Goal: Task Accomplishment & Management: Manage account settings

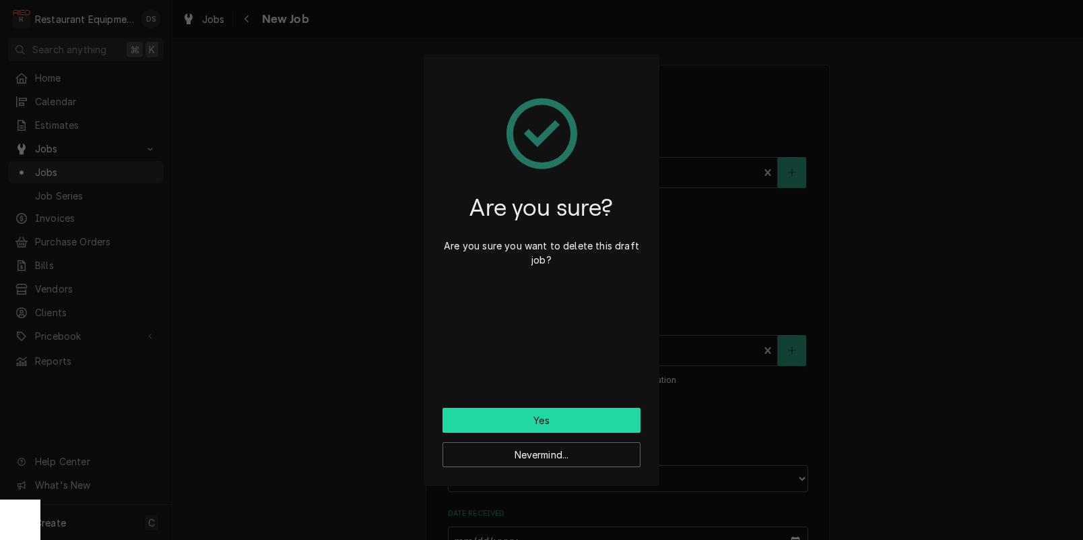
scroll to position [1084, 0]
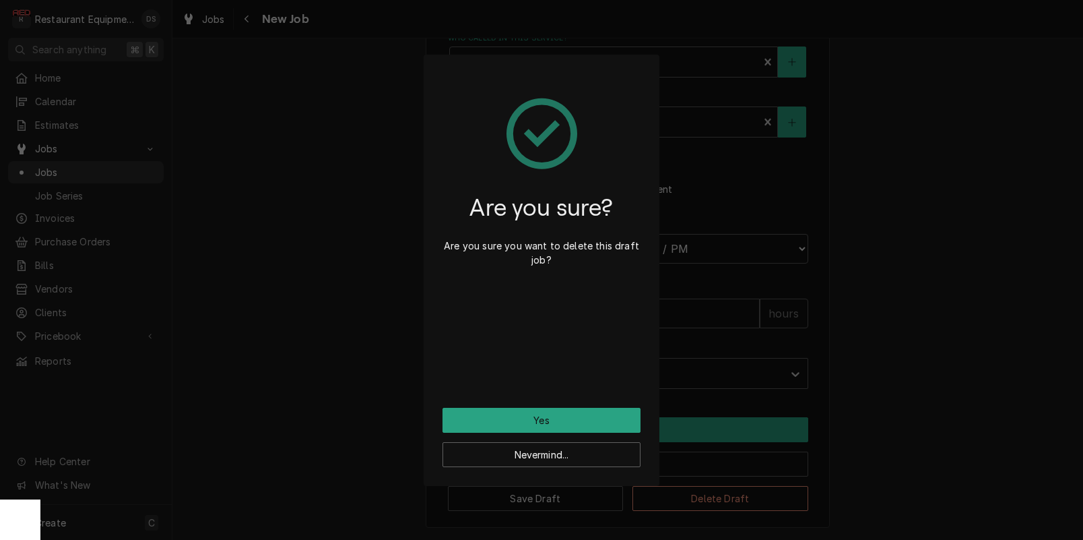
click at [336, 248] on div "Are you sure? Are you sure you want to delete this draft job? Yes Nevermind..." at bounding box center [541, 270] width 1083 height 540
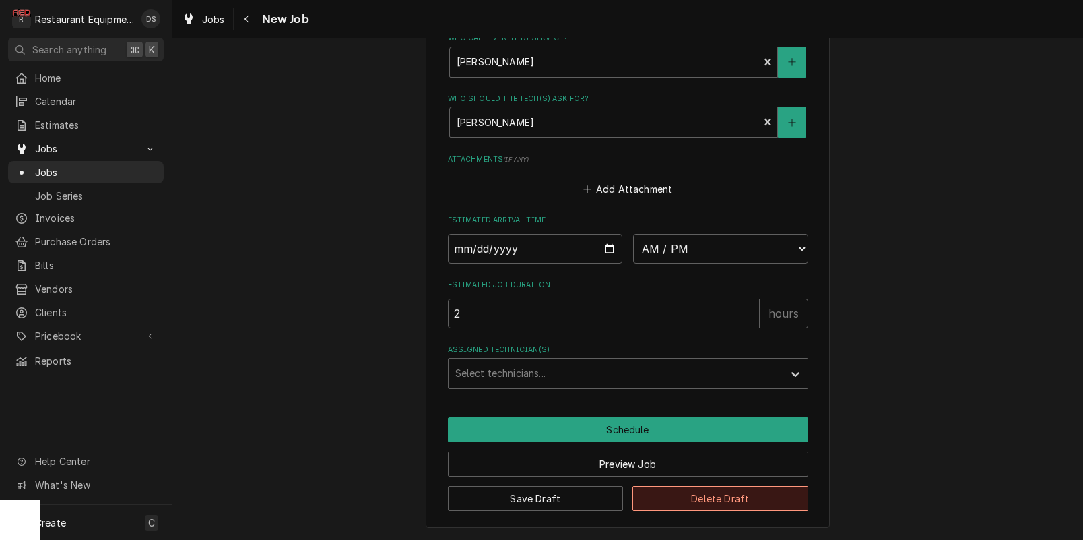
click at [690, 504] on button "Delete Draft" at bounding box center [721, 498] width 176 height 25
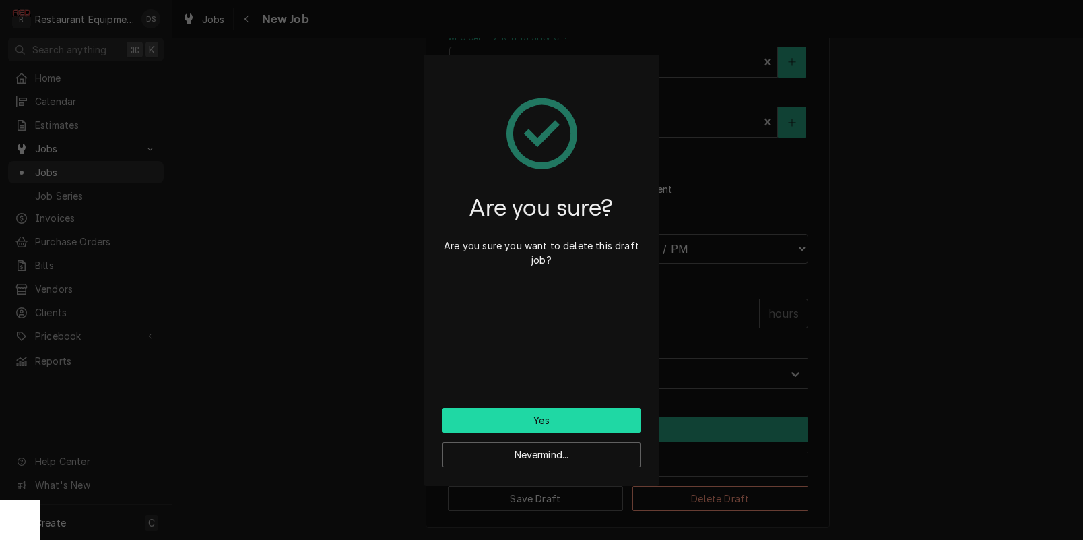
drag, startPoint x: 616, startPoint y: 403, endPoint x: 612, endPoint y: 420, distance: 17.2
click at [616, 403] on div "Are you sure? Are you sure you want to delete this draft job?" at bounding box center [542, 240] width 198 height 334
click at [612, 420] on button "Yes" at bounding box center [542, 420] width 198 height 25
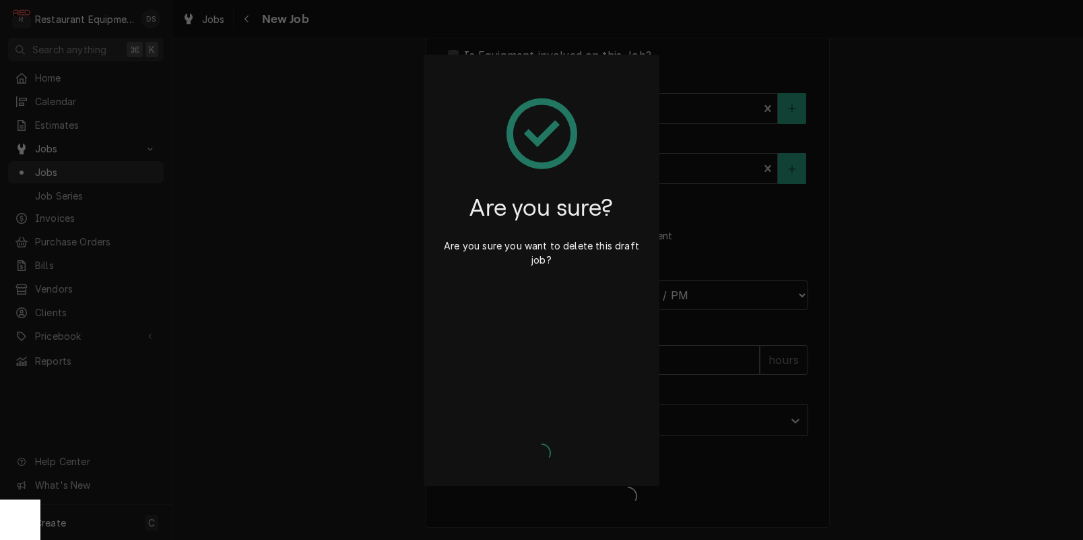
type textarea "x"
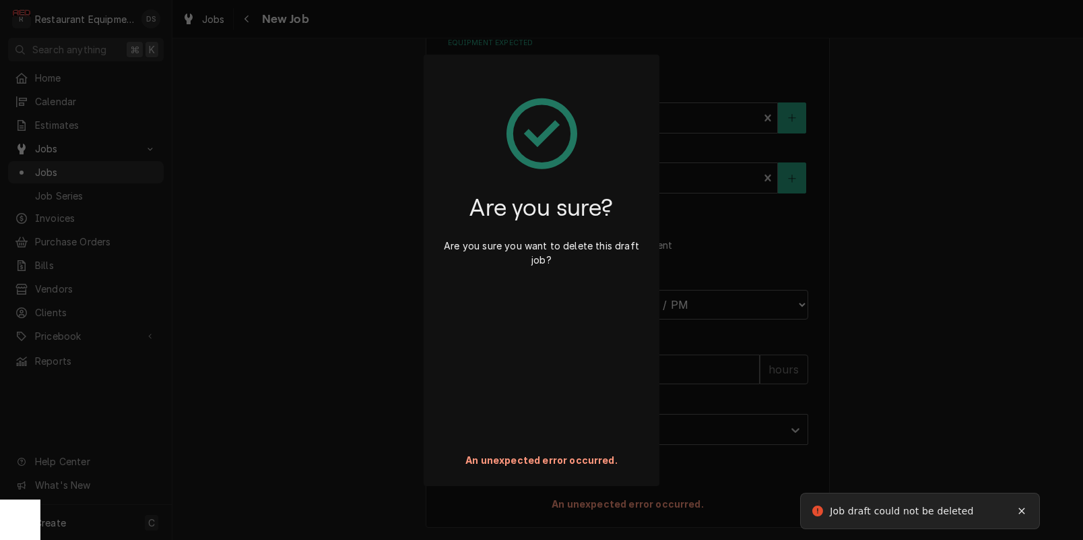
drag, startPoint x: 381, startPoint y: 353, endPoint x: 372, endPoint y: 354, distance: 8.8
click at [380, 353] on div "Are you sure? Are you sure you want to delete this draft job? An unexpected err…" at bounding box center [541, 270] width 1083 height 540
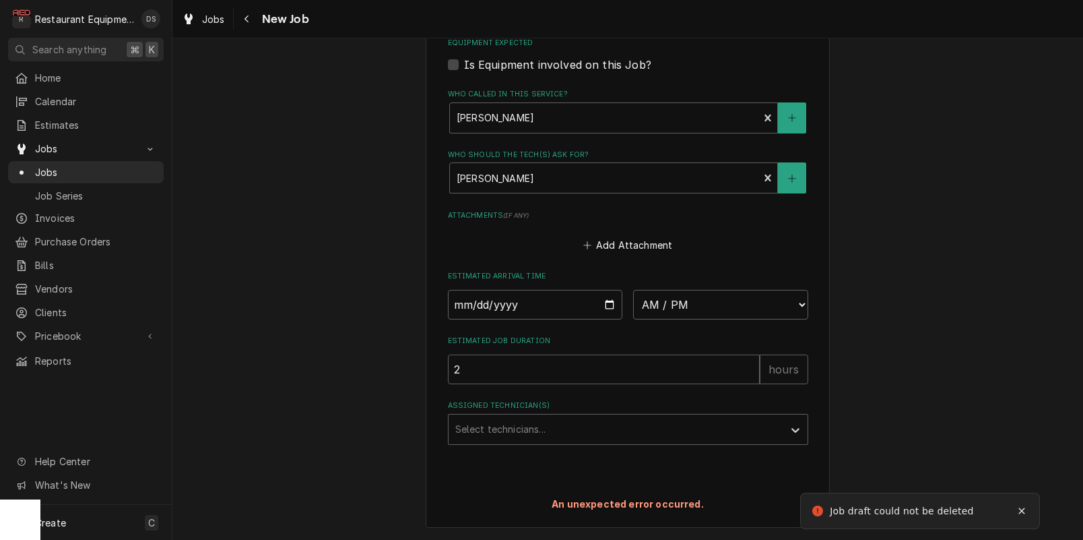
click at [205, 12] on span "Jobs" at bounding box center [213, 19] width 23 height 14
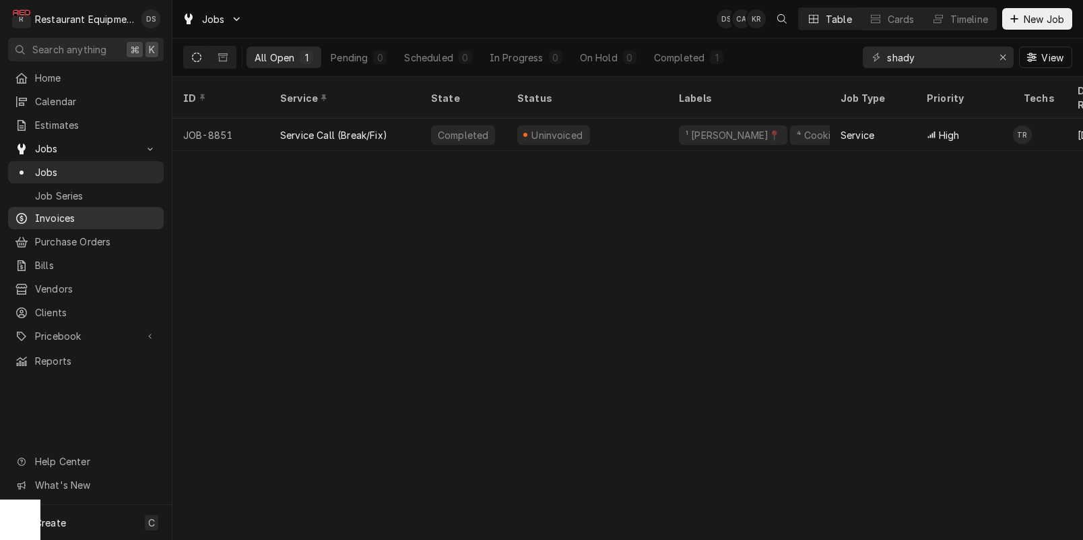
click at [59, 219] on span "Invoices" at bounding box center [96, 218] width 122 height 14
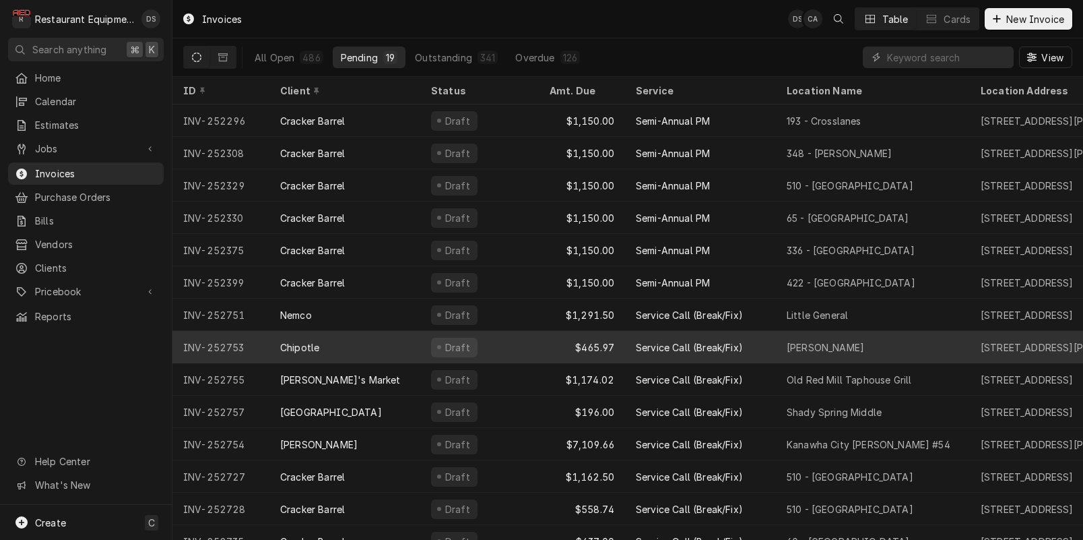
click at [694, 340] on div "Service Call (Break/Fix)" at bounding box center [689, 347] width 107 height 14
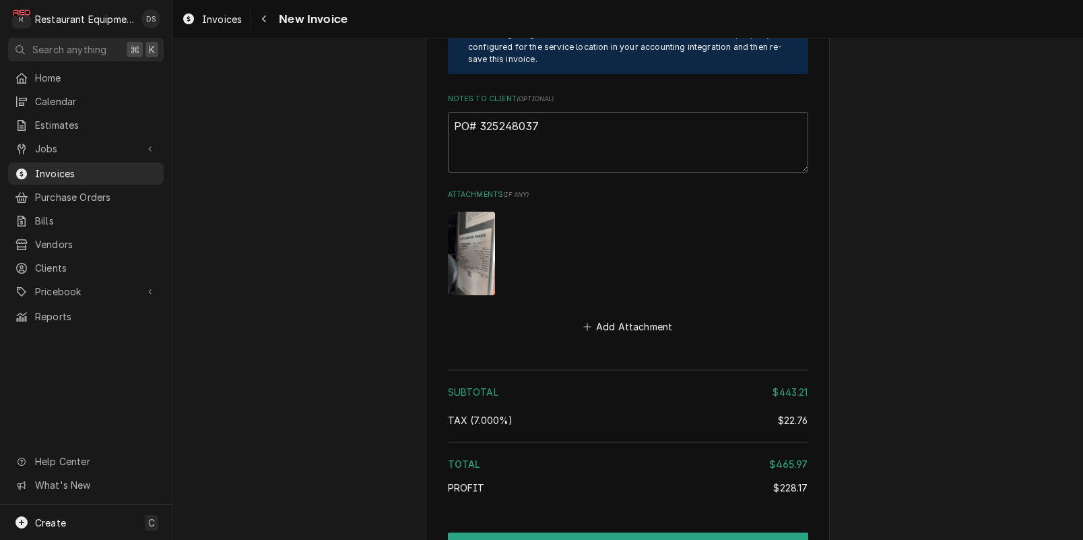
scroll to position [3010, 0]
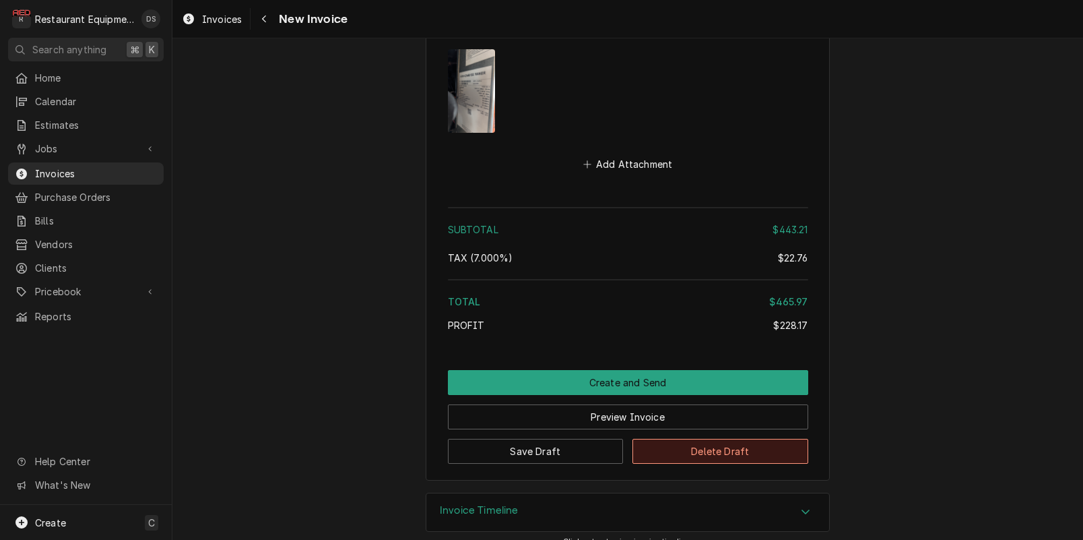
click at [724, 439] on button "Delete Draft" at bounding box center [721, 451] width 176 height 25
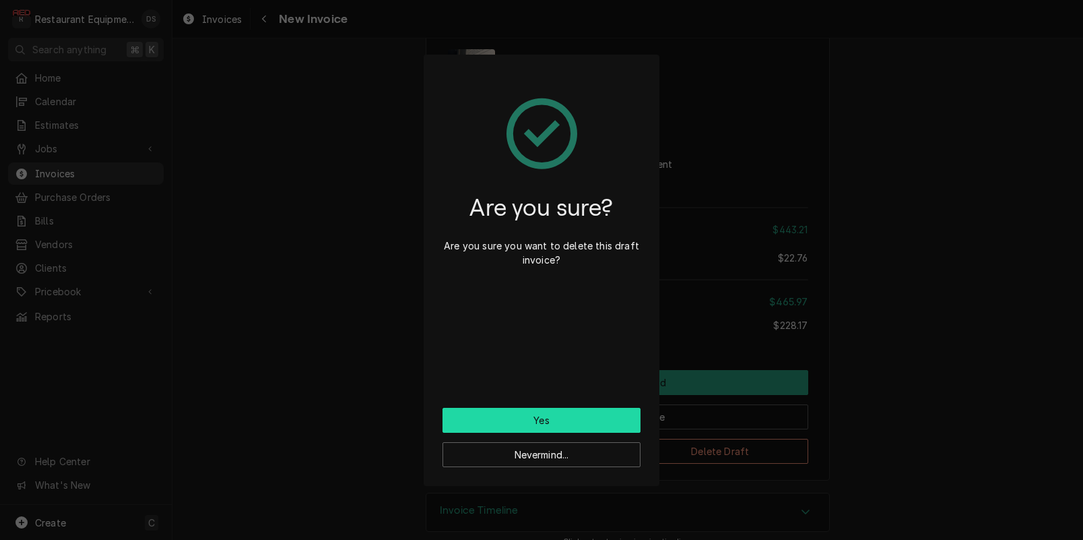
click at [593, 422] on button "Yes" at bounding box center [542, 420] width 198 height 25
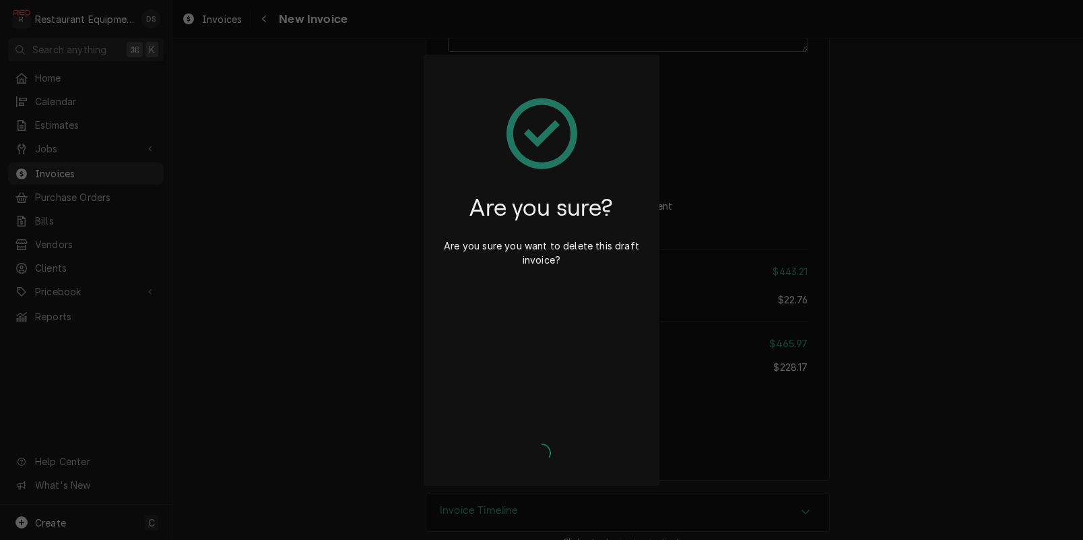
type textarea "x"
